Goal: Information Seeking & Learning: Check status

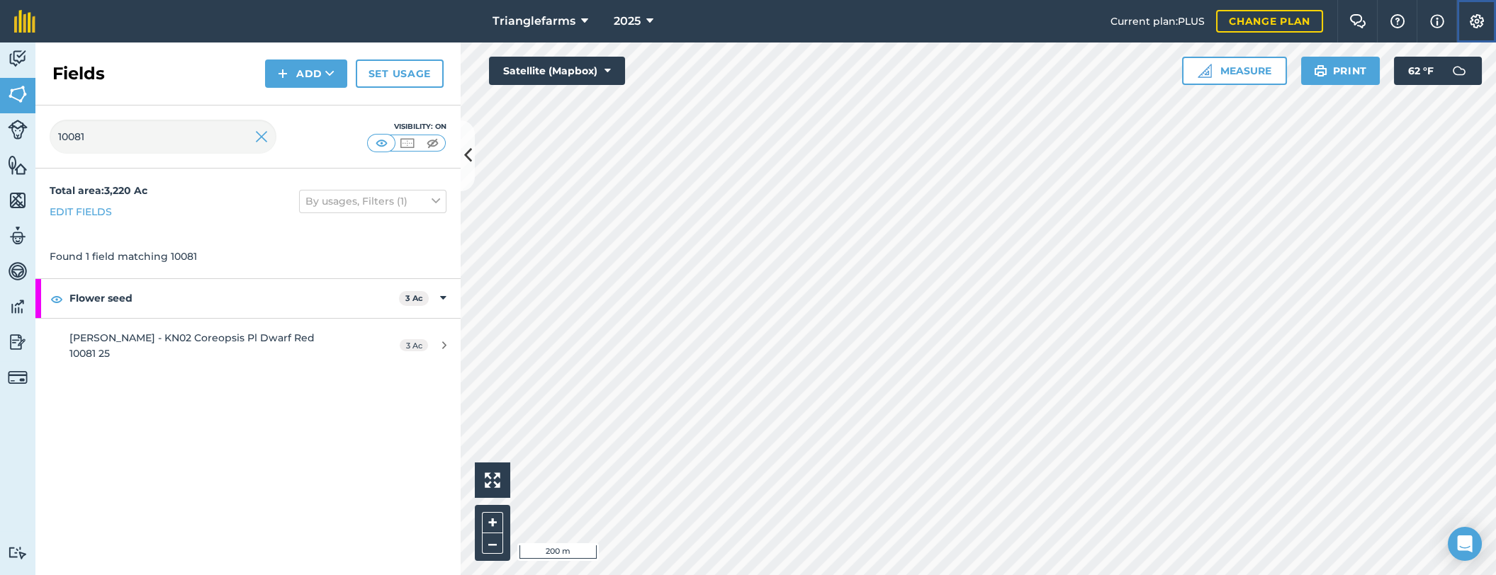
click at [1472, 21] on img at bounding box center [1476, 21] width 17 height 14
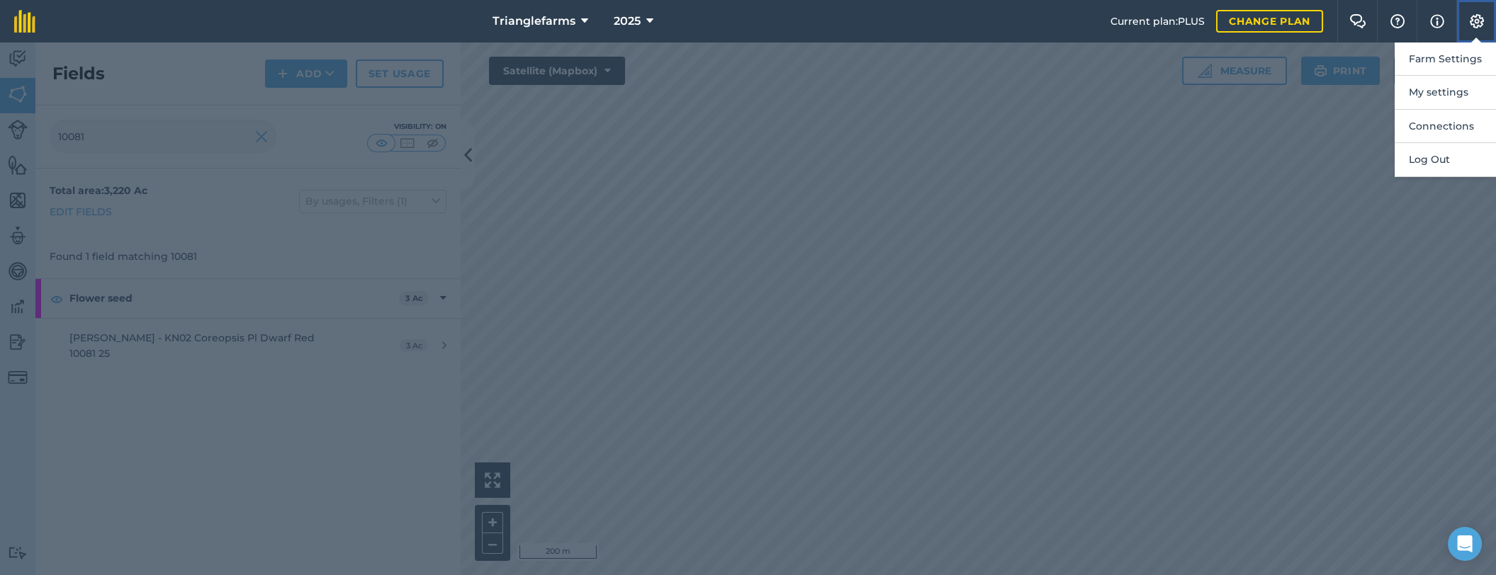
click at [1476, 20] on img at bounding box center [1476, 21] width 17 height 14
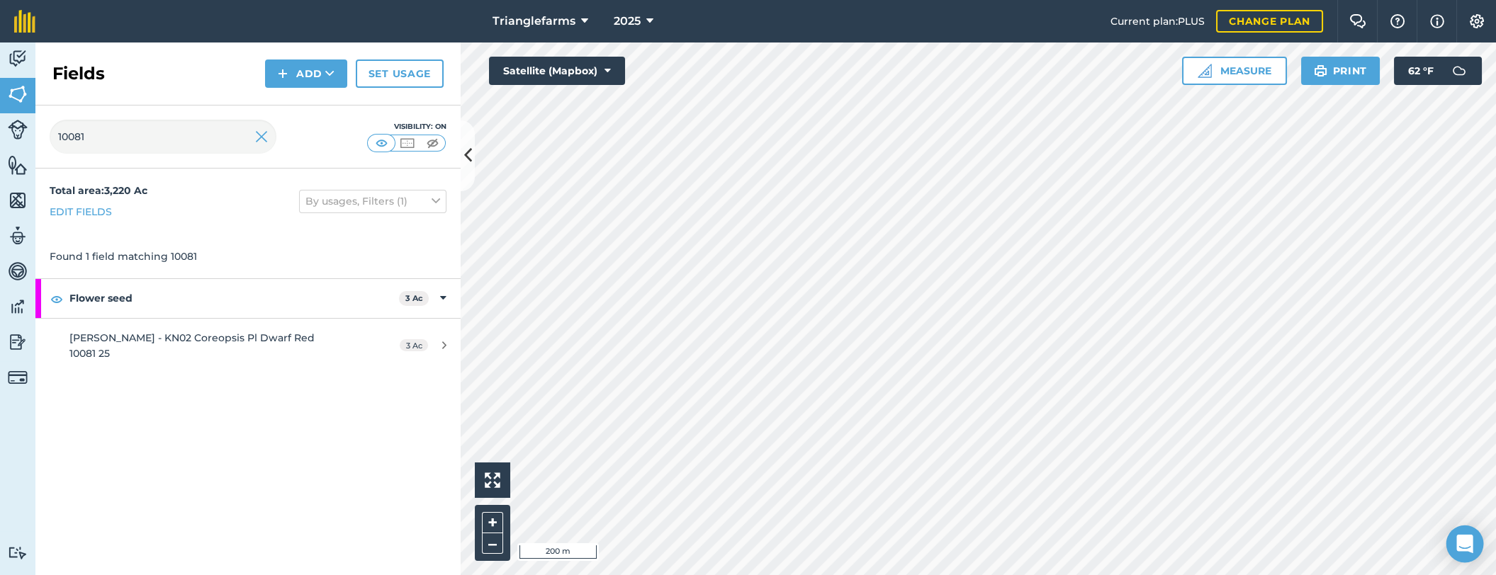
click at [1472, 544] on icon "Open Intercom Messenger" at bounding box center [1464, 544] width 16 height 18
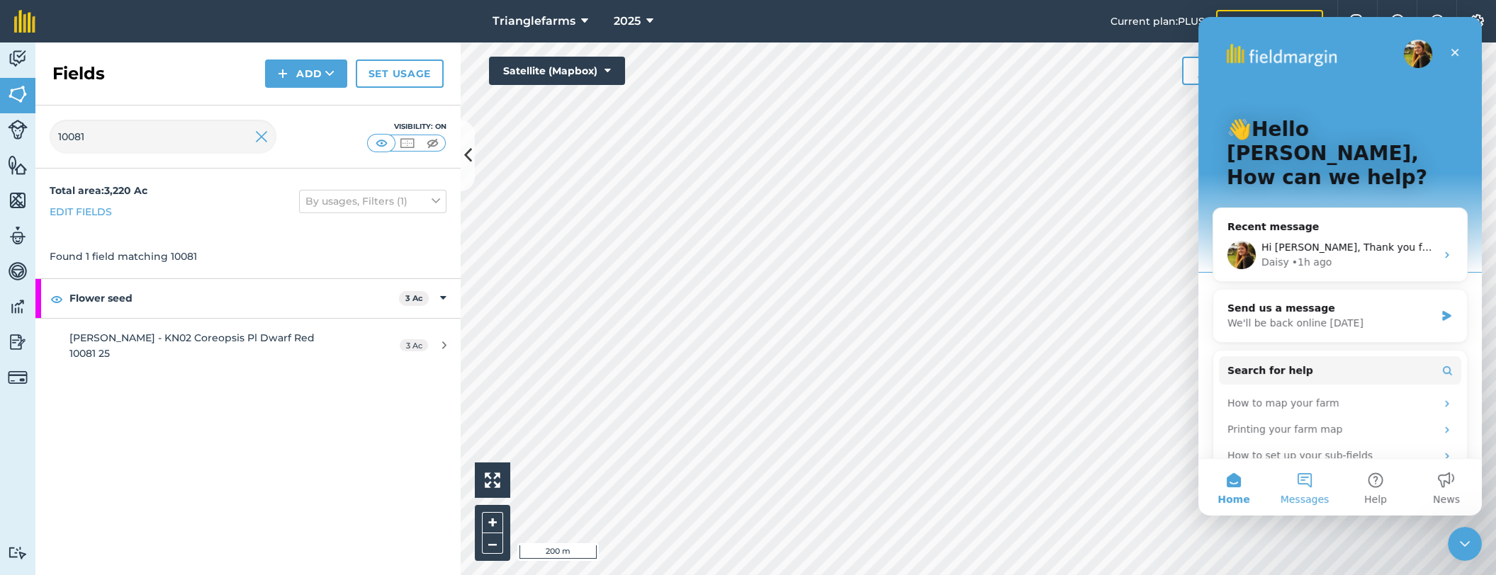
click at [1306, 490] on button "Messages" at bounding box center [1304, 487] width 71 height 57
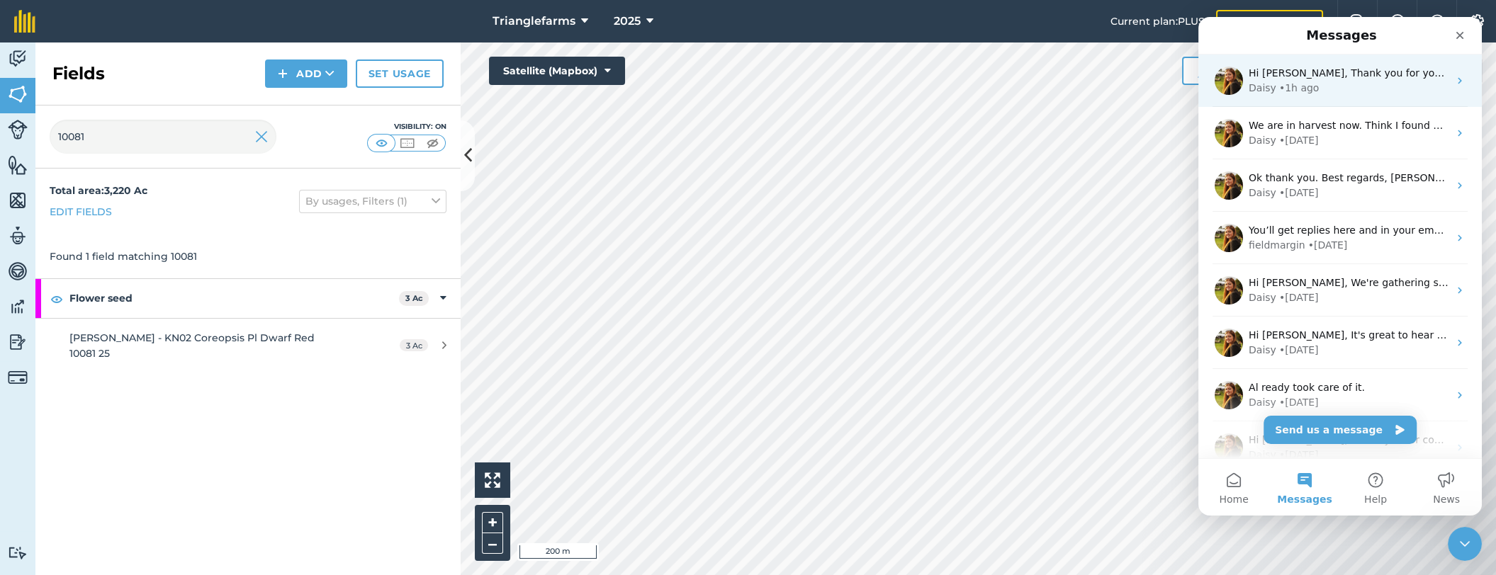
click at [1334, 89] on div "Daisy • 1h ago" at bounding box center [1348, 88] width 200 height 15
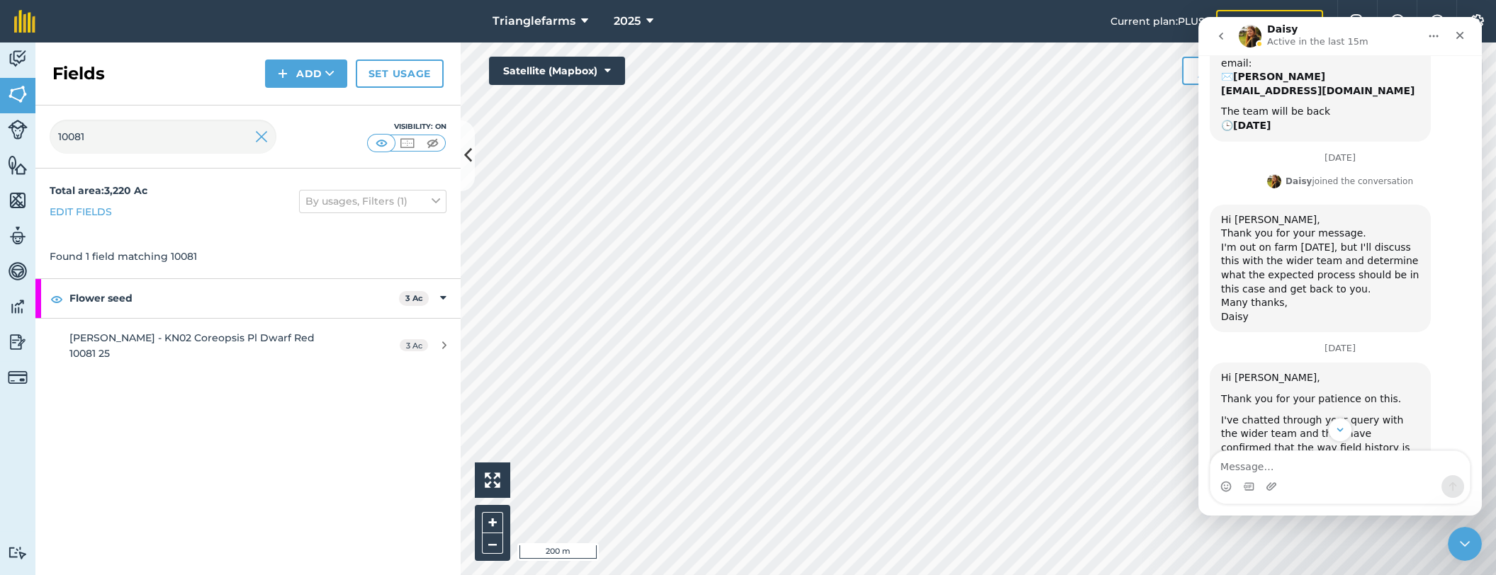
scroll to position [675, 0]
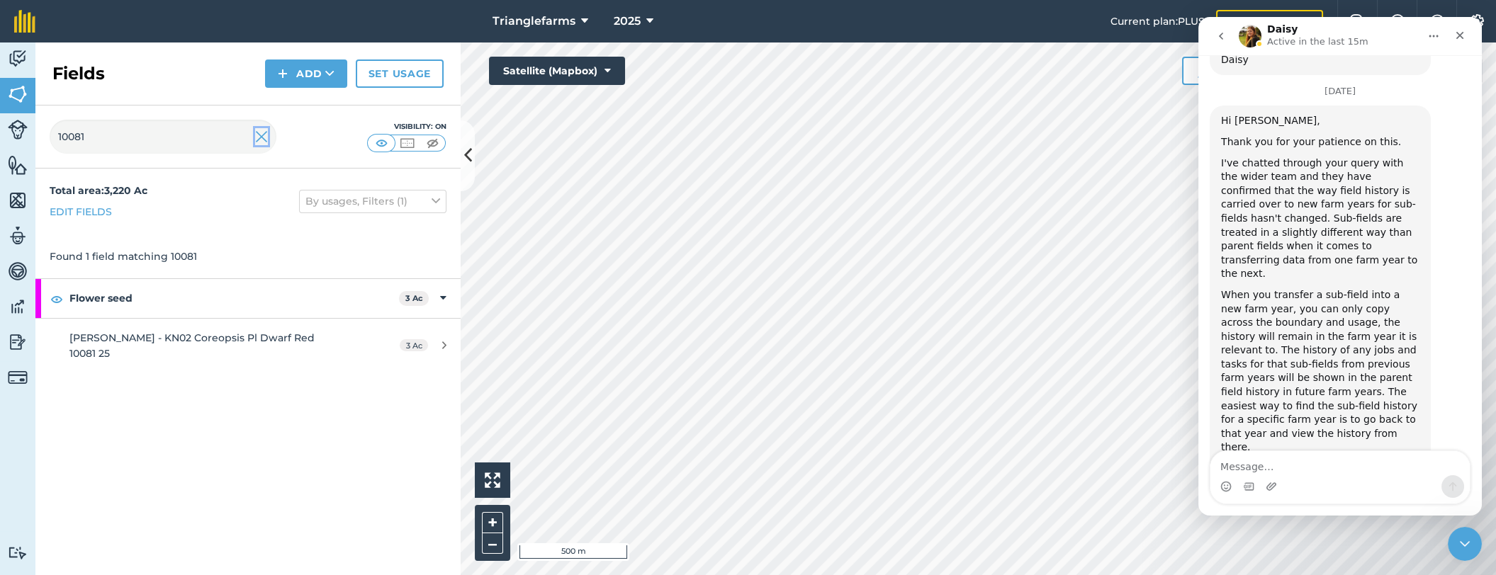
click at [259, 139] on img at bounding box center [261, 136] width 13 height 17
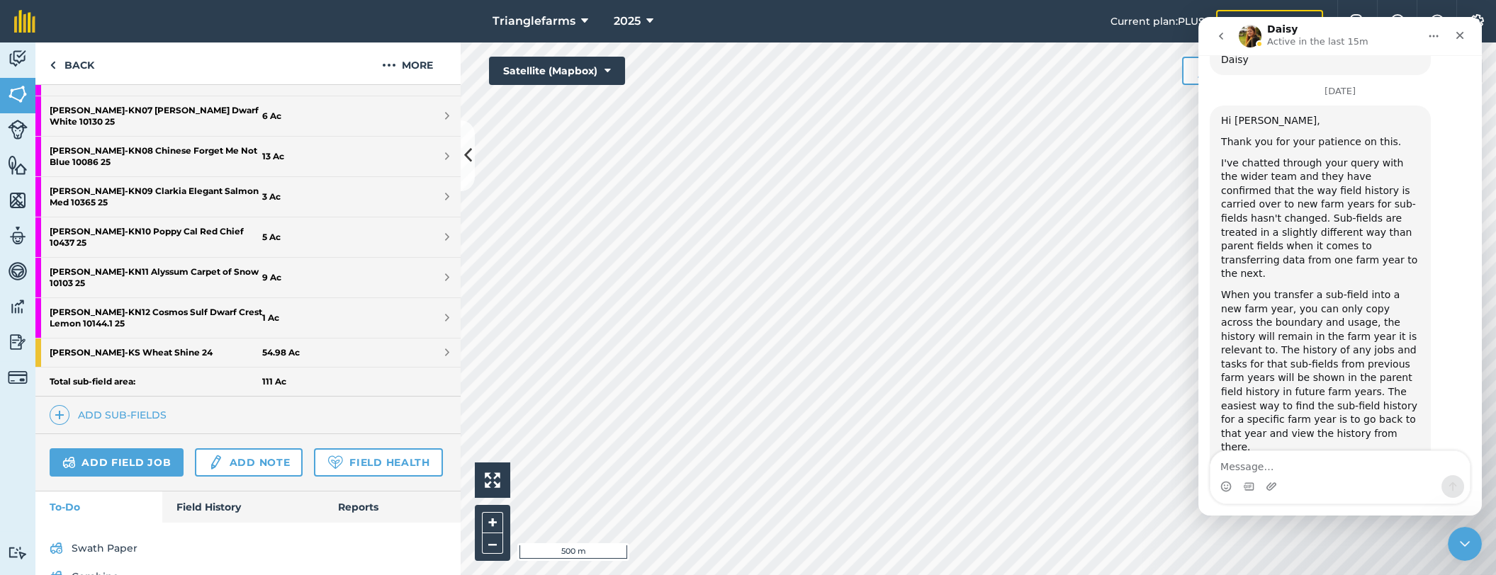
scroll to position [651, 0]
click at [198, 490] on link "Field History" at bounding box center [242, 505] width 161 height 31
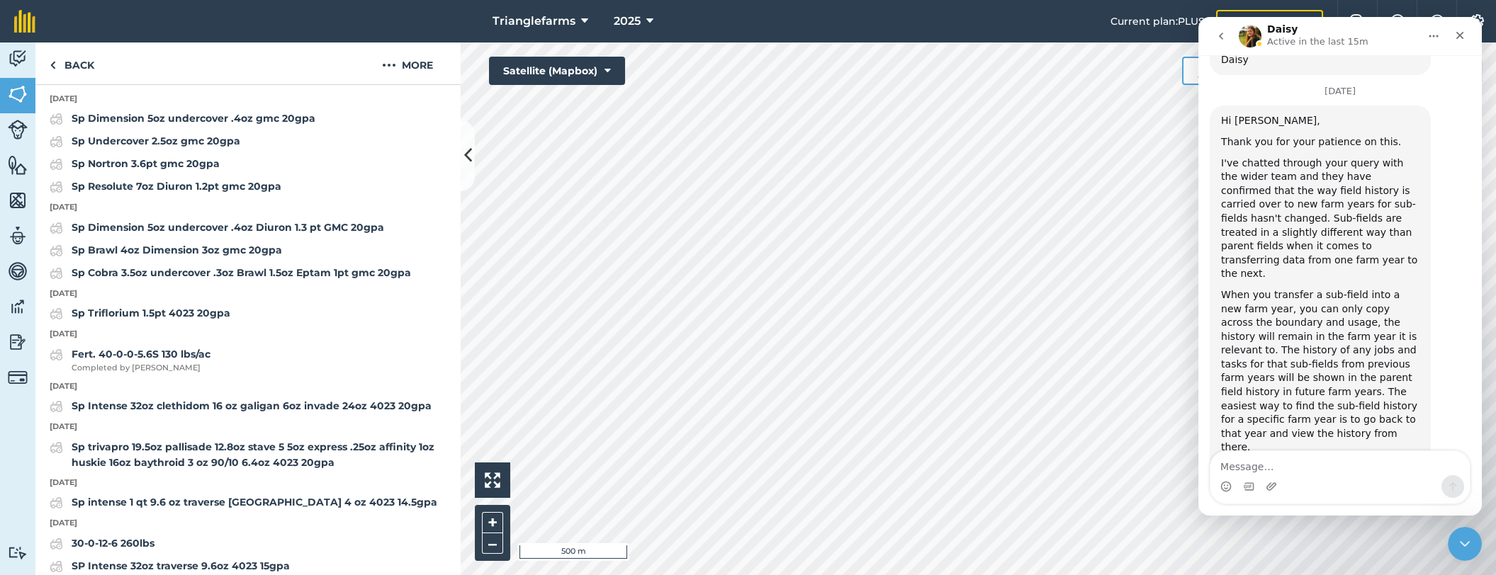
scroll to position [7298, 0]
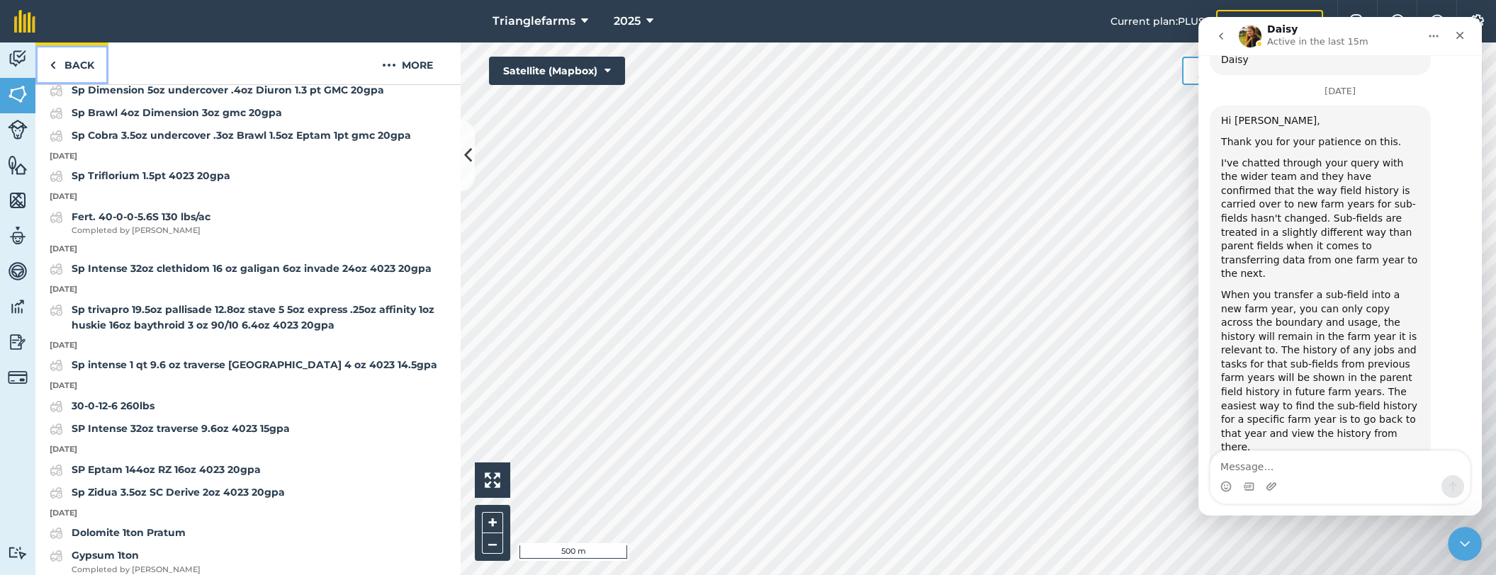
click at [92, 52] on link "Back" at bounding box center [71, 64] width 73 height 42
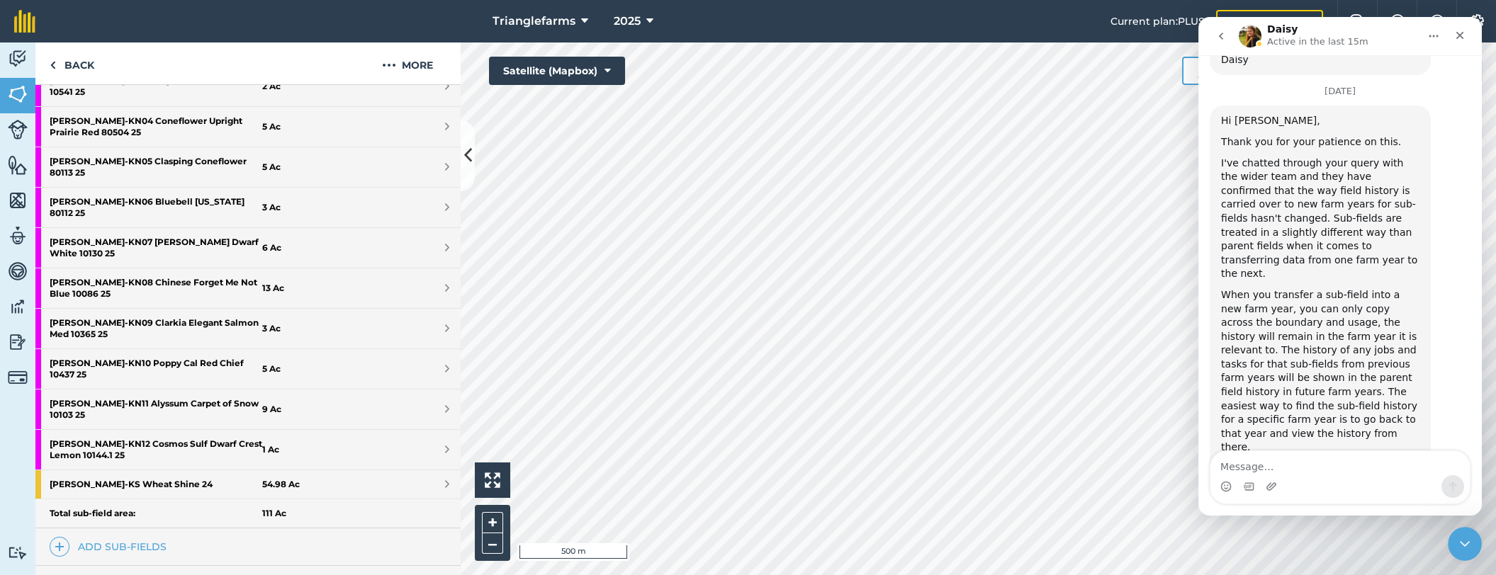
scroll to position [651, 0]
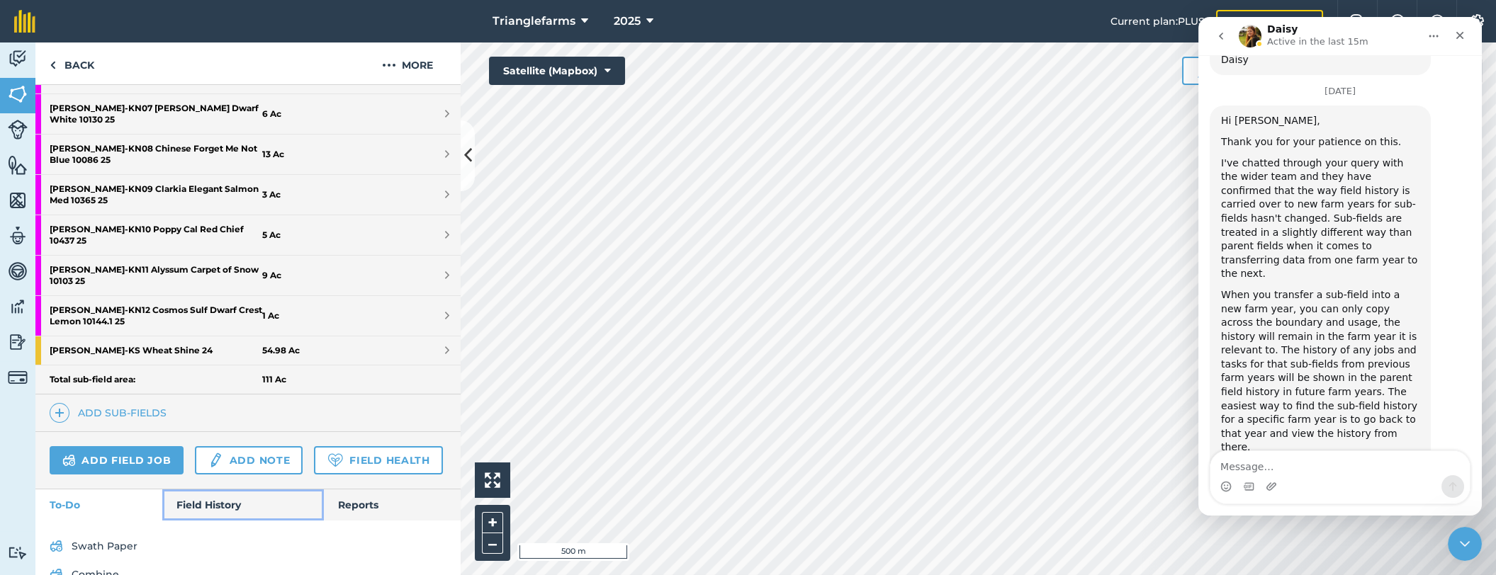
click at [221, 490] on link "Field History" at bounding box center [242, 505] width 161 height 31
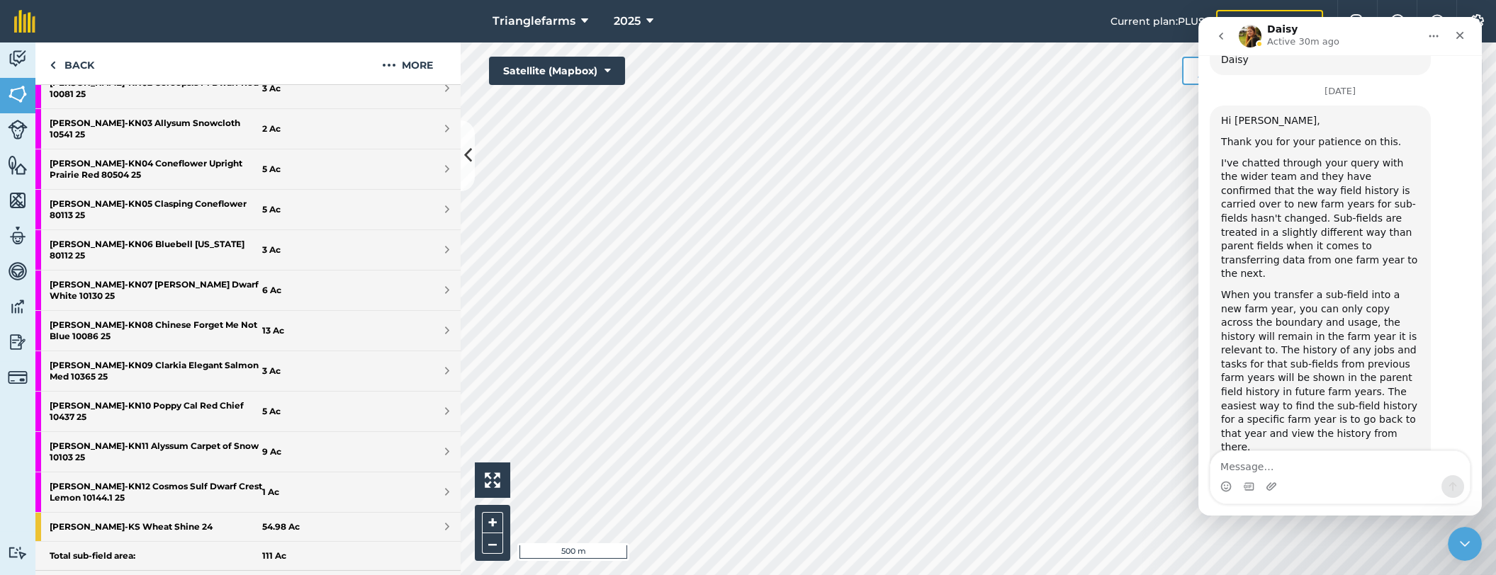
scroll to position [495, 0]
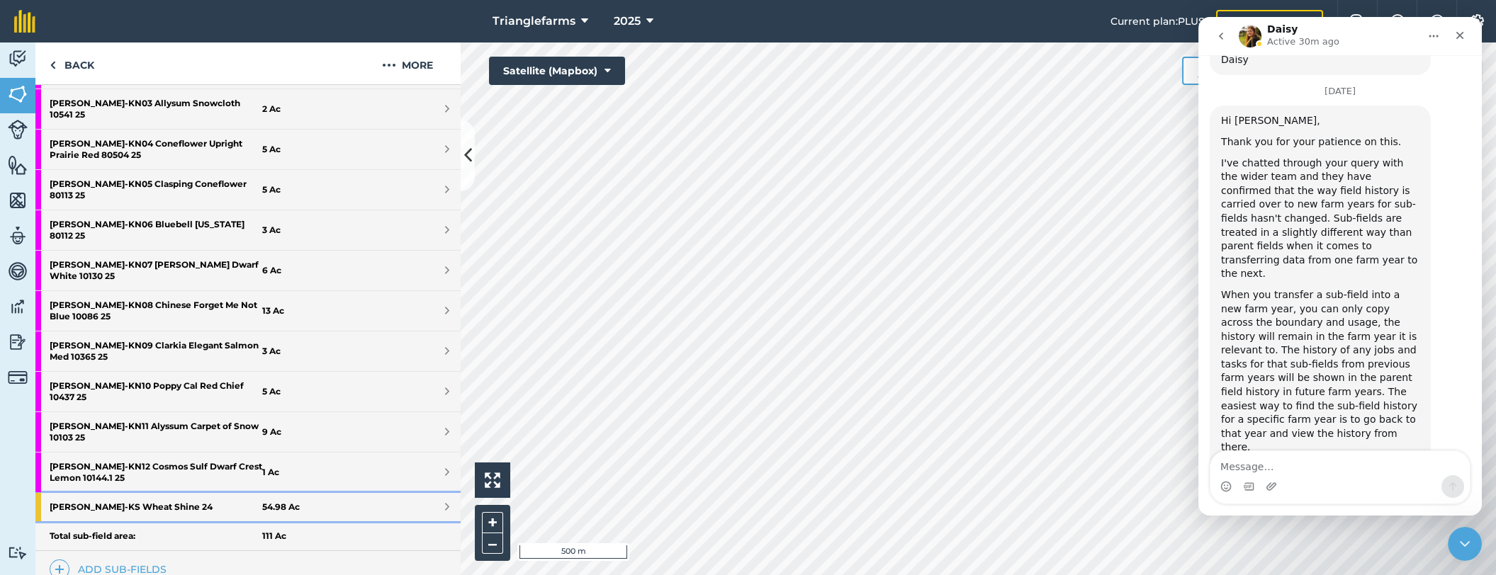
click at [108, 493] on strong "[PERSON_NAME] - KS Wheat Shine 24" at bounding box center [156, 507] width 213 height 28
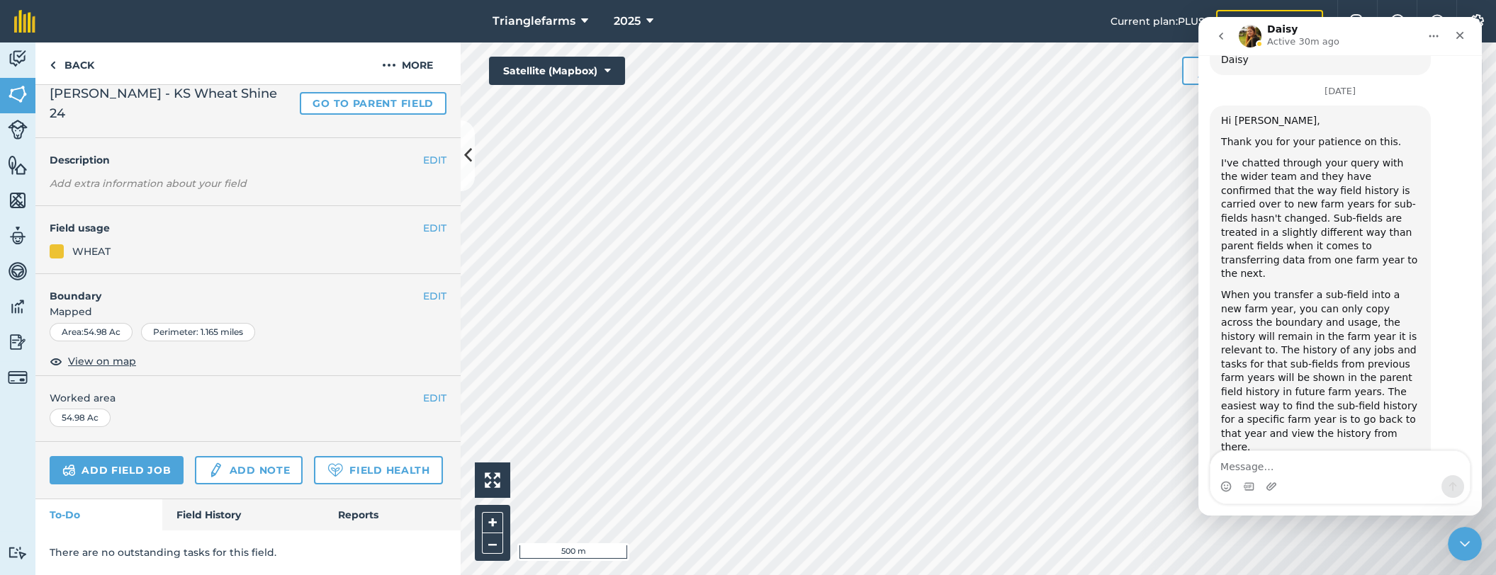
scroll to position [64, 0]
click at [213, 524] on link "Field History" at bounding box center [242, 515] width 161 height 31
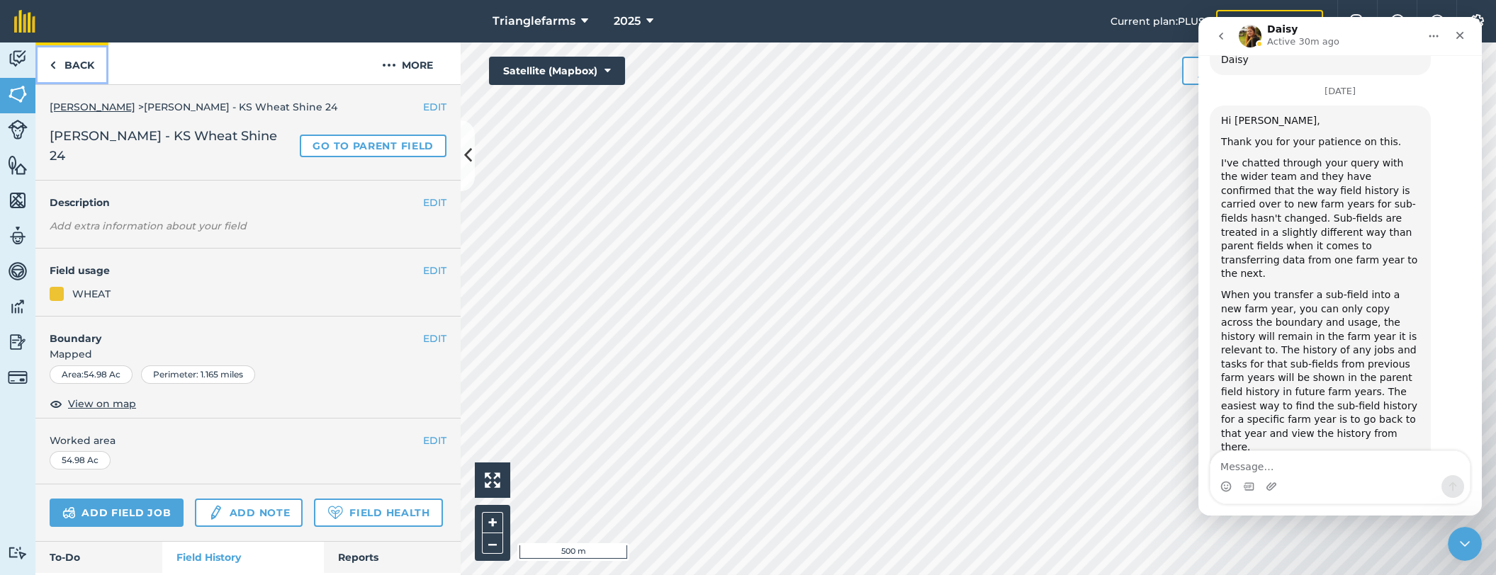
click at [75, 58] on link "Back" at bounding box center [71, 64] width 73 height 42
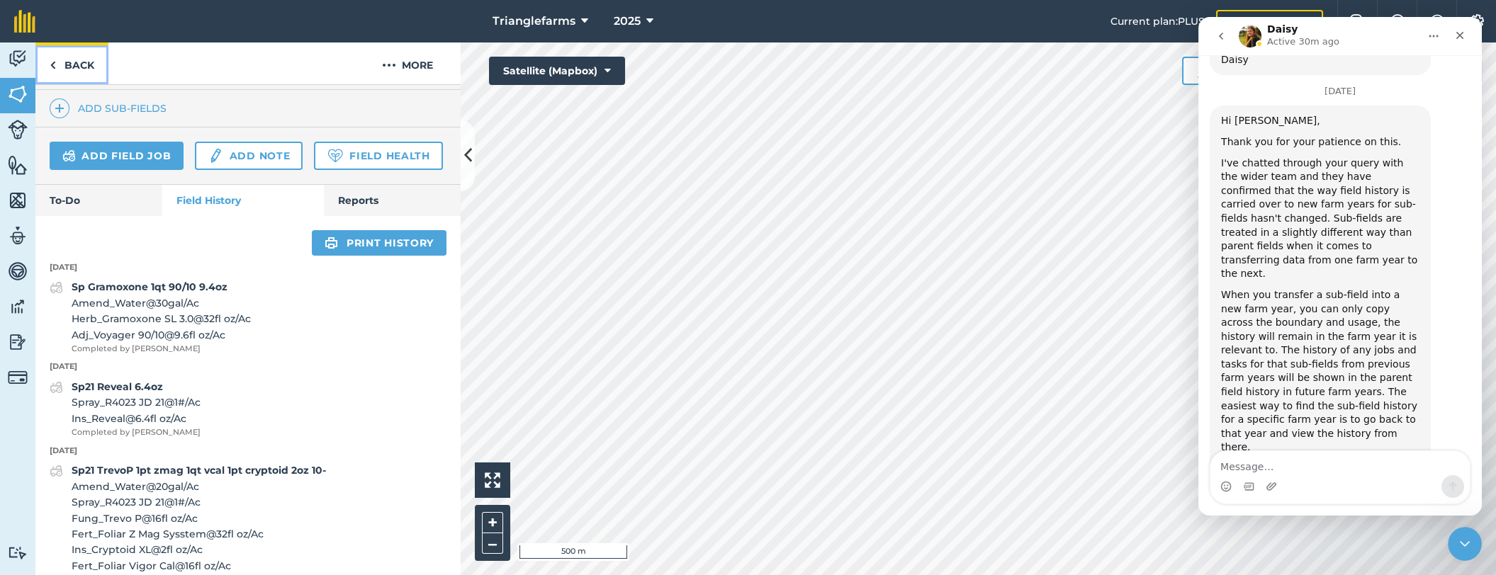
scroll to position [923, 0]
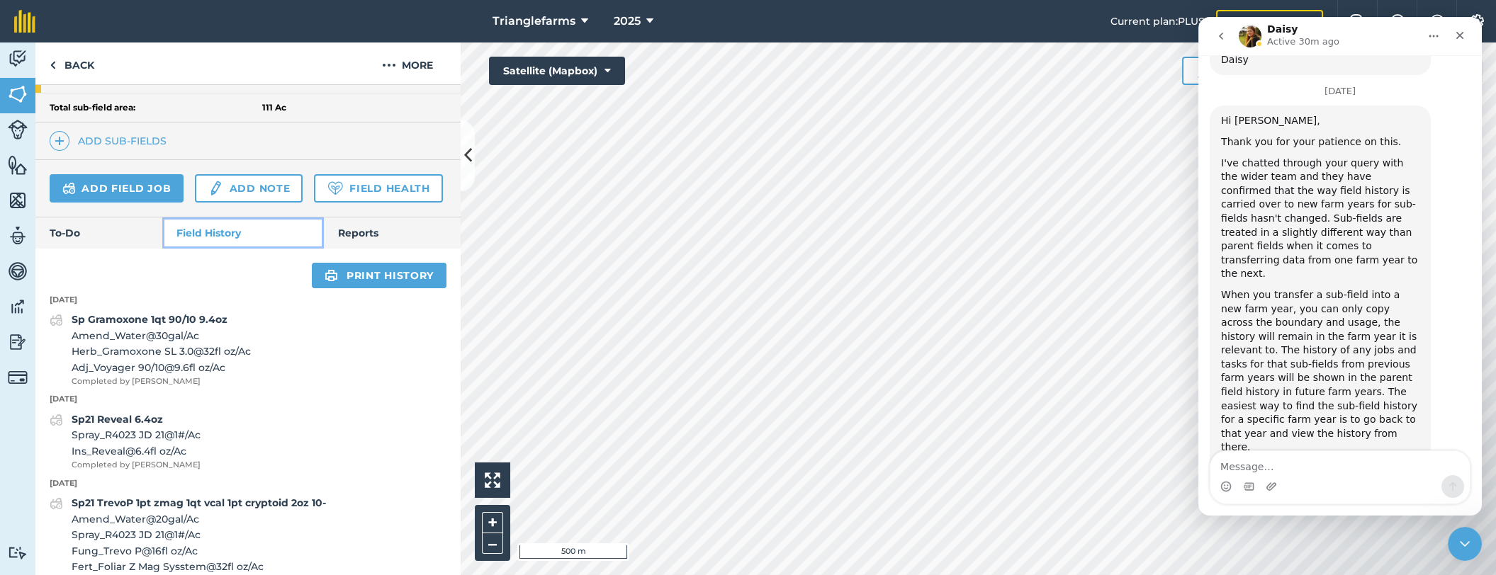
click at [191, 218] on link "Field History" at bounding box center [242, 233] width 161 height 31
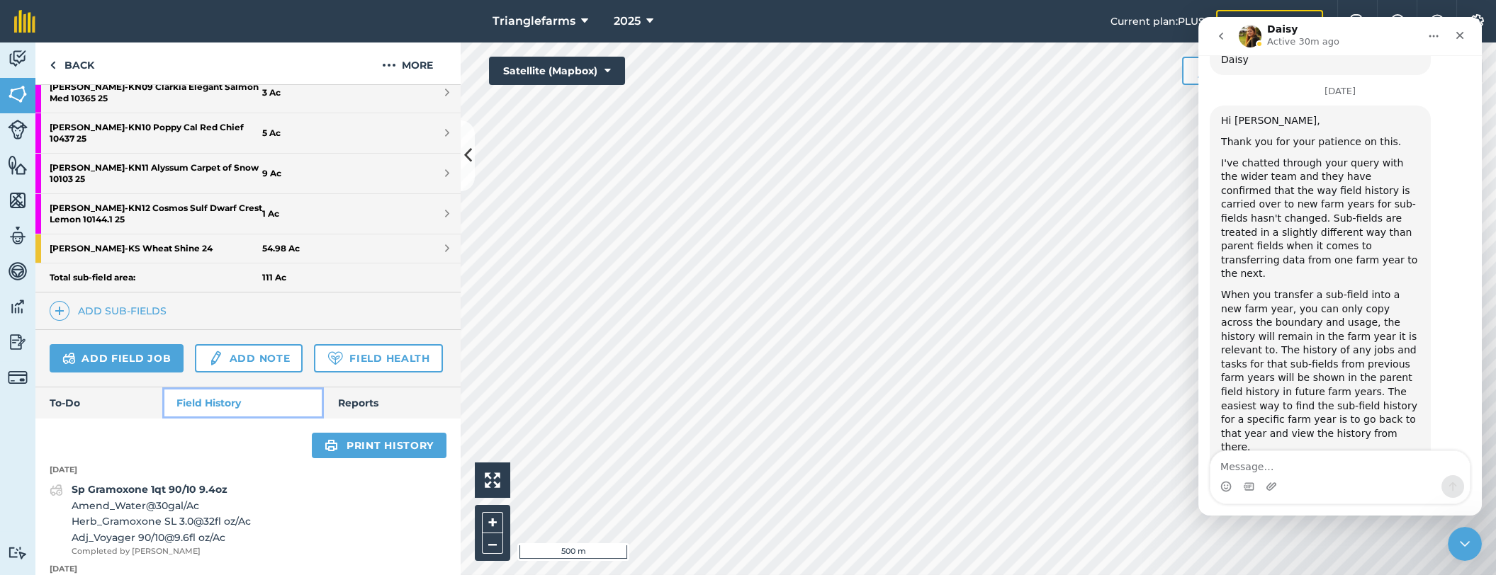
scroll to position [730, 0]
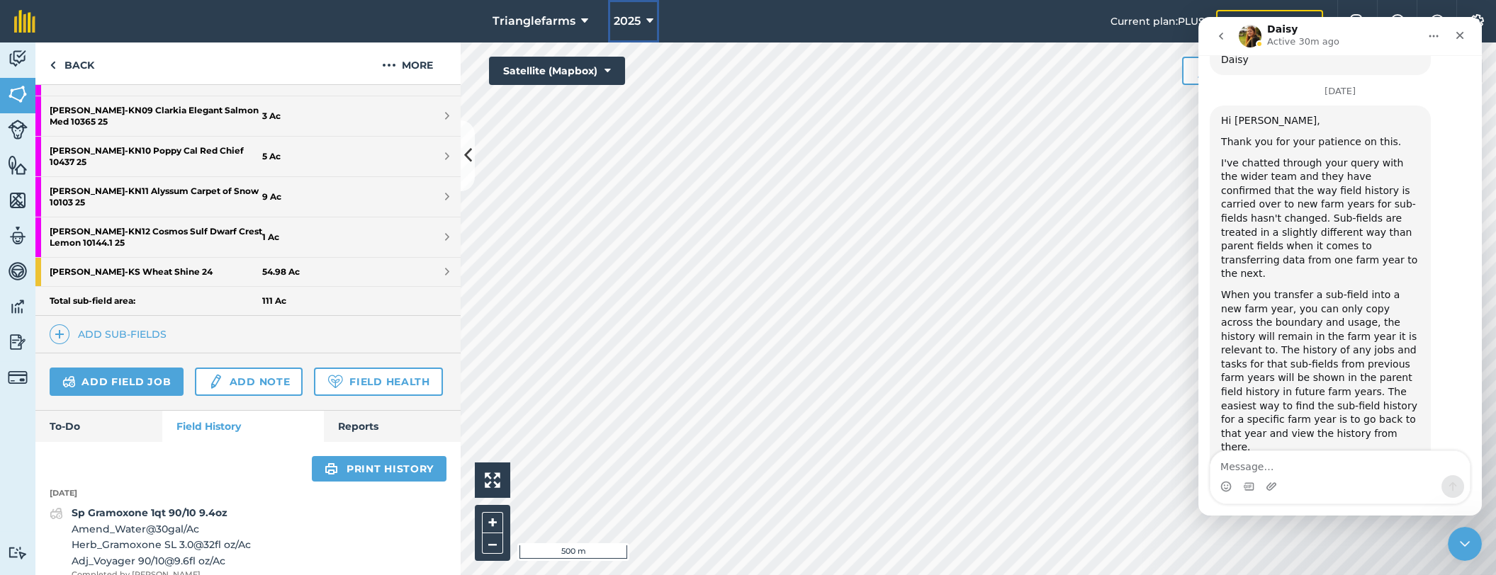
click at [640, 14] on button "2025" at bounding box center [633, 21] width 51 height 43
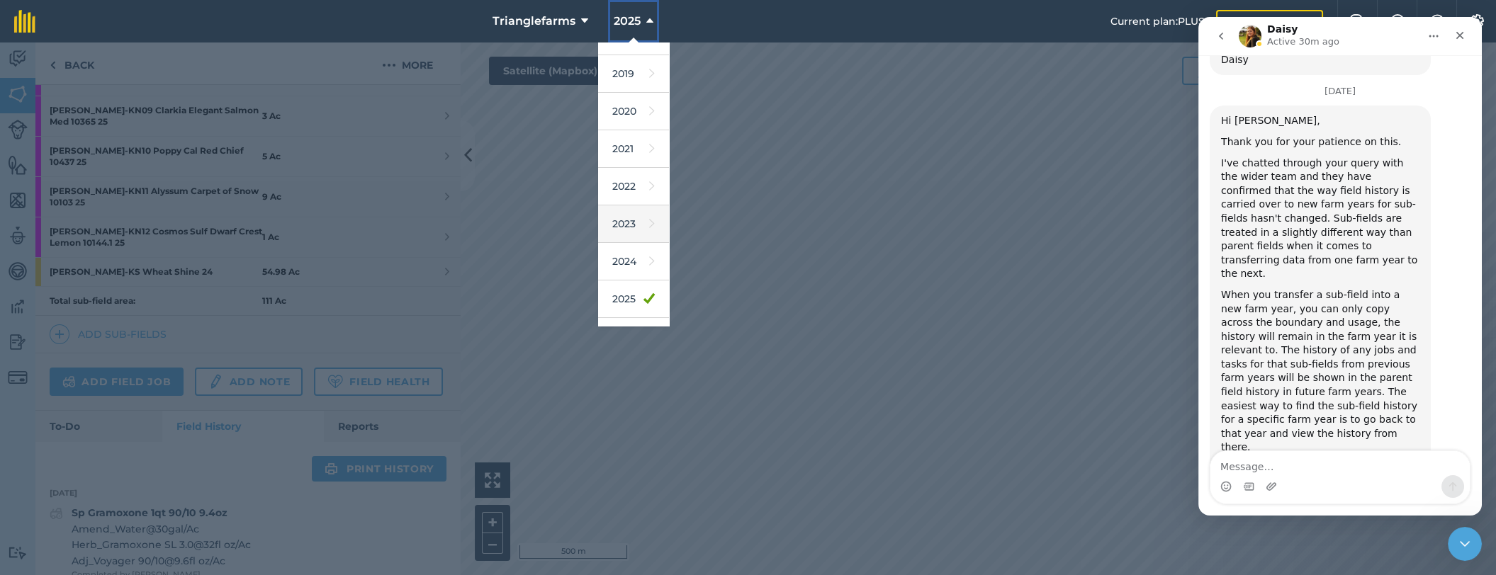
scroll to position [128, 0]
click at [632, 191] on link "2024" at bounding box center [633, 196] width 71 height 38
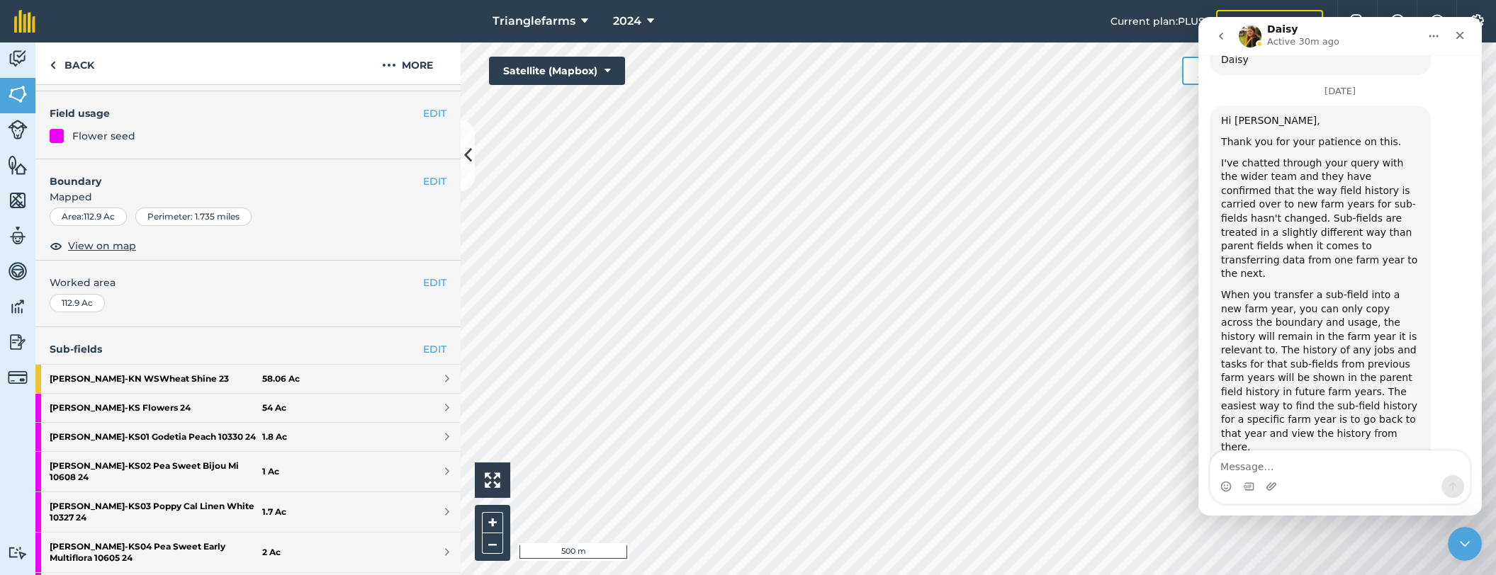
scroll to position [0, 0]
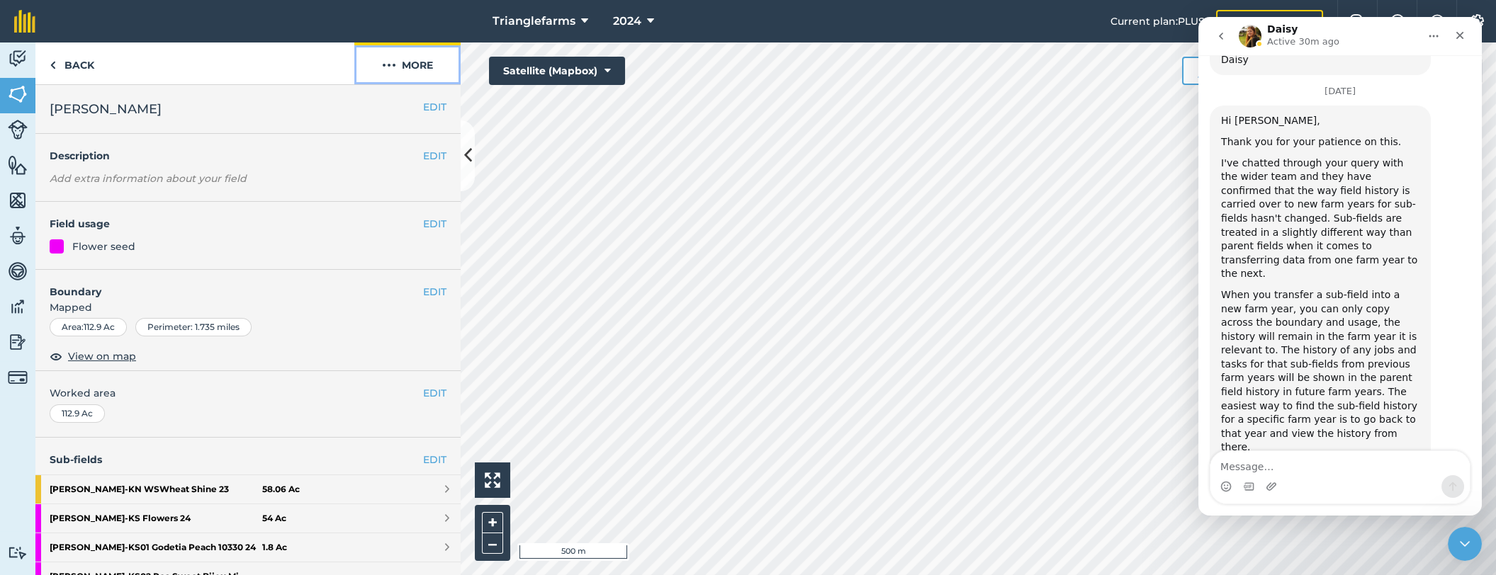
click at [415, 57] on button "More" at bounding box center [407, 64] width 106 height 42
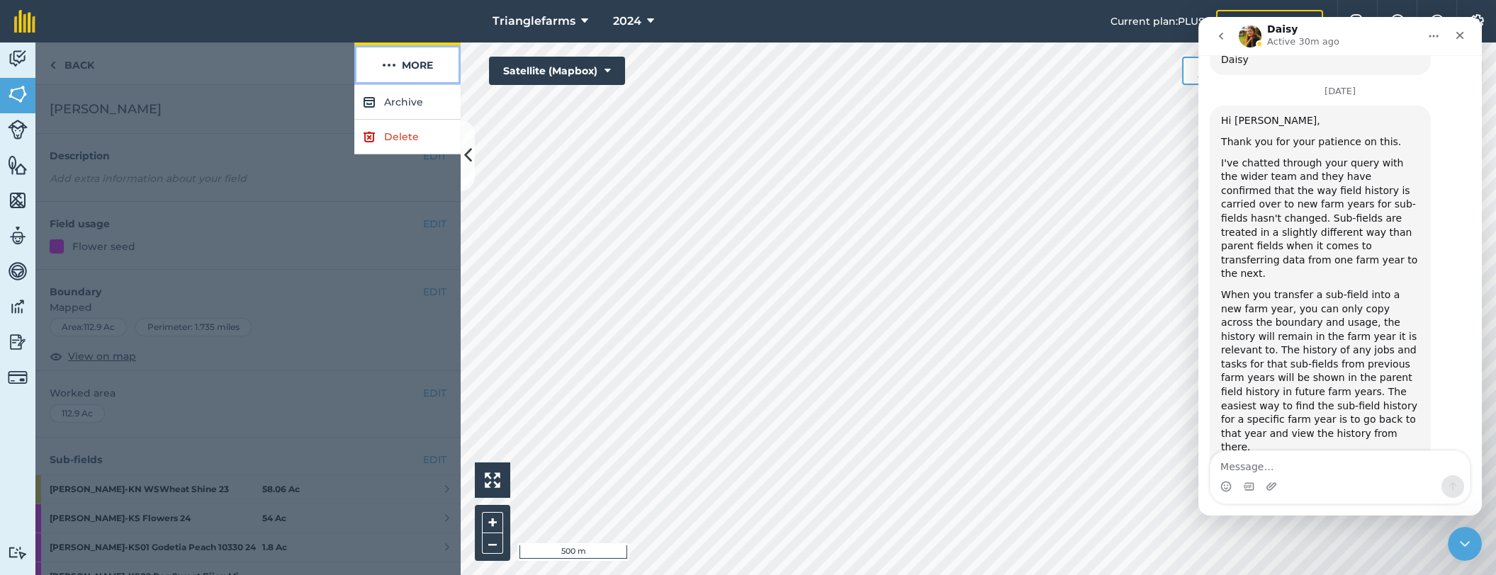
click at [417, 50] on button "More" at bounding box center [407, 64] width 106 height 42
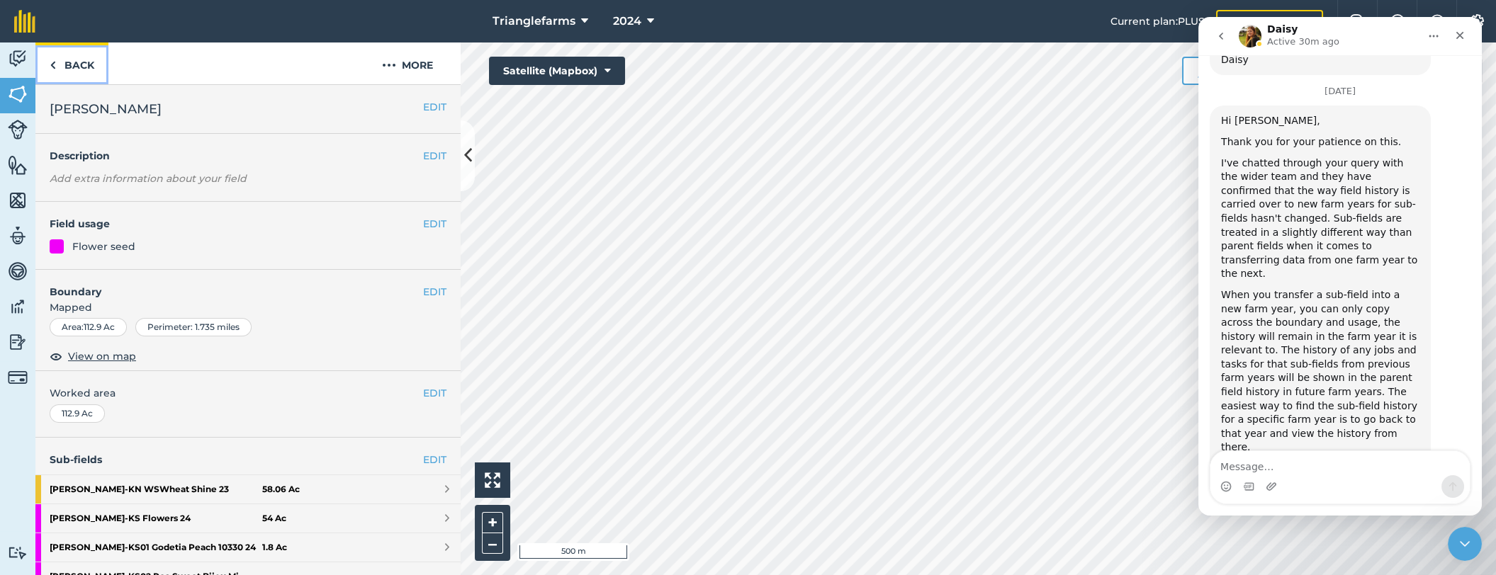
click at [70, 56] on link "Back" at bounding box center [71, 64] width 73 height 42
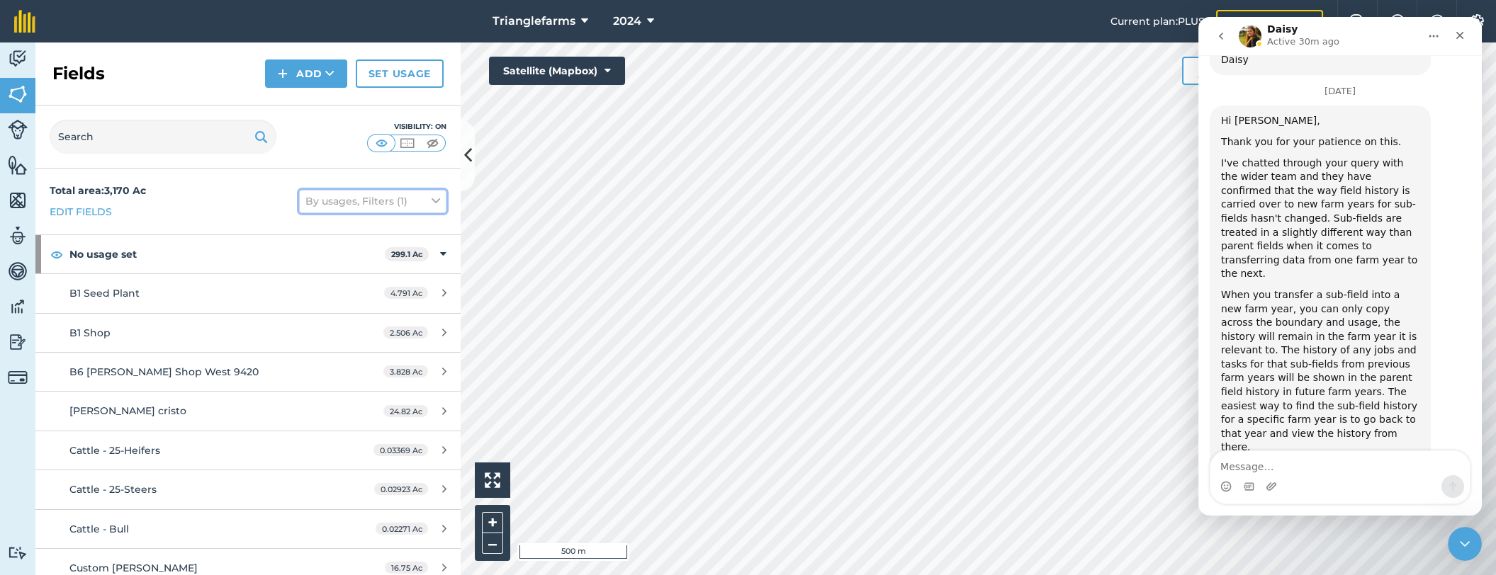
click at [431, 199] on icon at bounding box center [435, 201] width 9 height 16
